Goal: Information Seeking & Learning: Check status

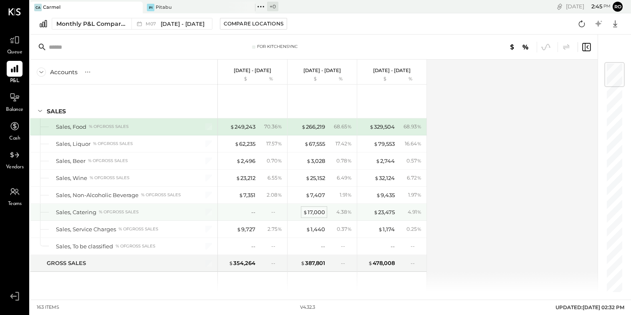
click at [320, 212] on div "$ 17,000" at bounding box center [314, 213] width 22 height 8
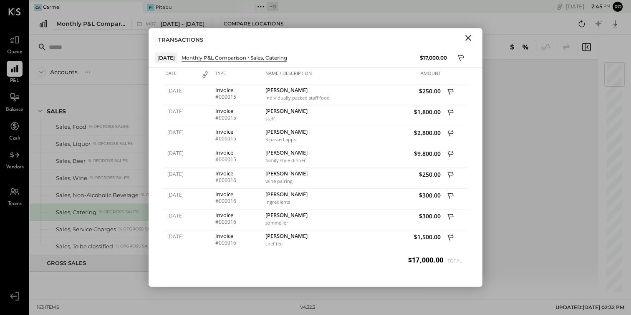
click at [471, 41] on icon "Close" at bounding box center [468, 38] width 10 height 10
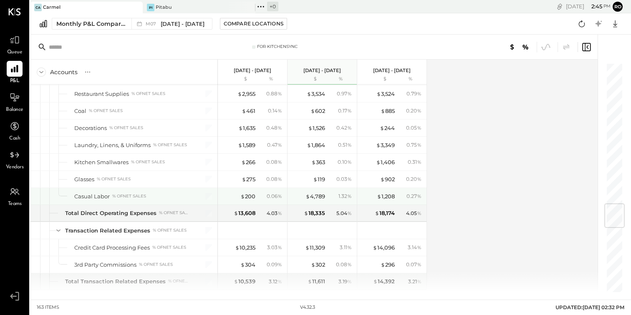
scroll to position [1135, 0]
